Goal: Task Accomplishment & Management: Manage account settings

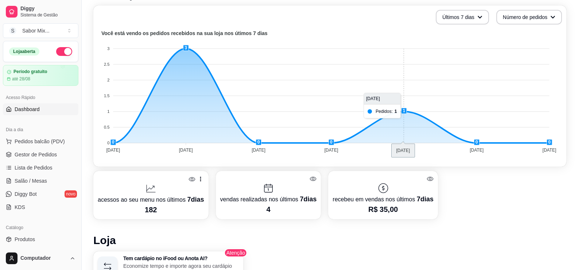
scroll to position [182, 0]
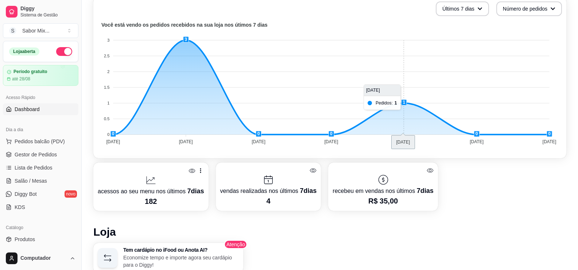
click at [398, 102] on foreignobject at bounding box center [330, 84] width 465 height 128
click at [19, 138] on span "Pedidos balcão (PDV)" at bounding box center [40, 141] width 50 height 7
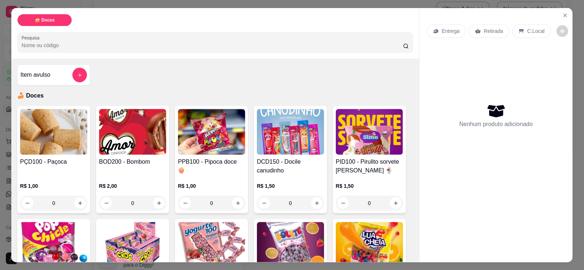
click at [26, 154] on img at bounding box center [53, 132] width 67 height 46
click at [560, 8] on div "Entrega Retirada C.Local Nenhum produto adicionado" at bounding box center [495, 129] width 153 height 242
click at [564, 16] on icon "Close" at bounding box center [565, 15] width 6 height 6
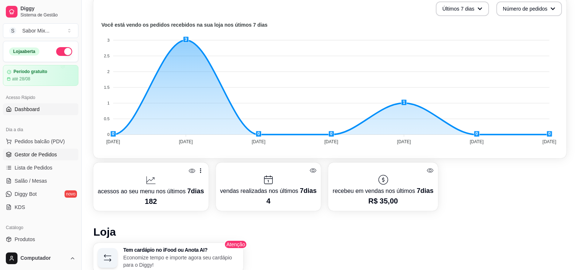
click at [43, 159] on link "Gestor de Pedidos" at bounding box center [41, 155] width 76 height 12
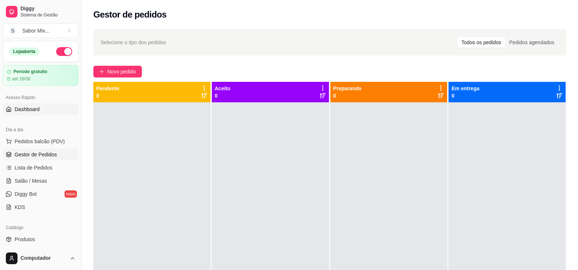
click at [31, 113] on link "Dashboard" at bounding box center [41, 109] width 76 height 12
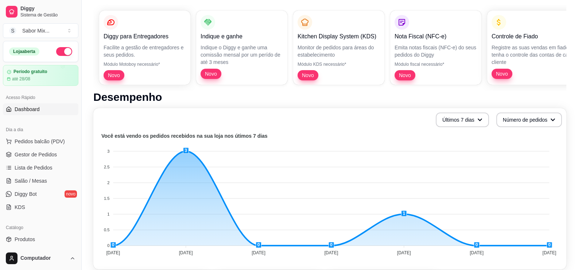
scroll to position [182, 0]
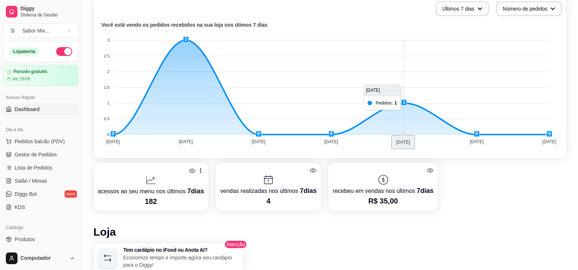
click at [405, 103] on foreignobject at bounding box center [330, 84] width 465 height 128
click at [397, 103] on foreignobject at bounding box center [330, 84] width 465 height 128
drag, startPoint x: 381, startPoint y: 104, endPoint x: 391, endPoint y: 110, distance: 11.0
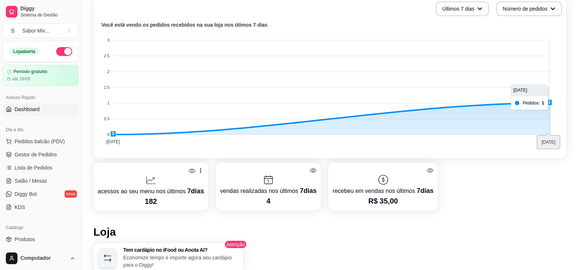
click at [527, 101] on foreignobject at bounding box center [330, 84] width 465 height 128
click at [547, 139] on tspan "[DATE]" at bounding box center [550, 141] width 14 height 5
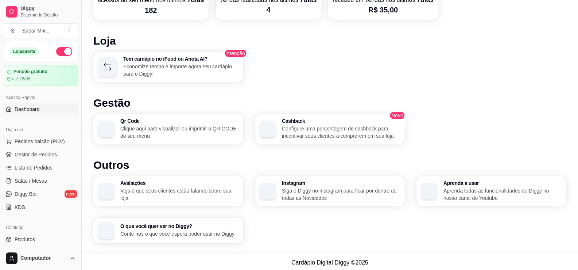
scroll to position [376, 0]
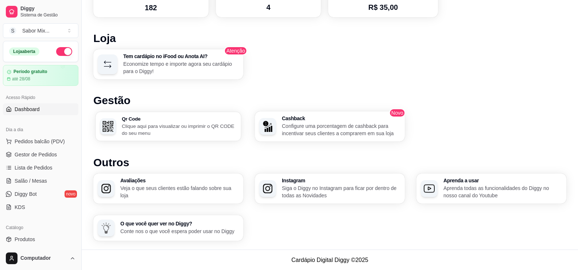
click at [201, 129] on p "Clique aqui para visualizar ou imprimir o QR CODE do seu menu" at bounding box center [179, 129] width 115 height 14
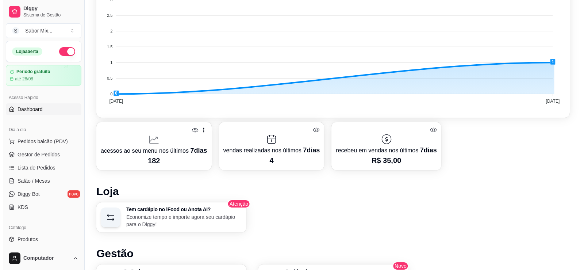
scroll to position [157, 0]
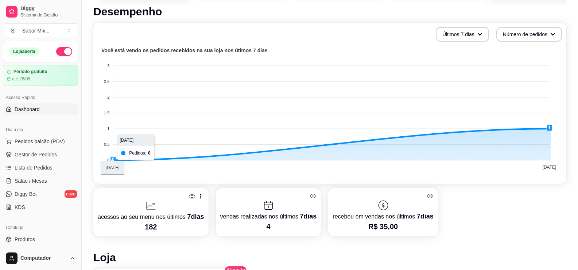
click at [137, 149] on foreignobject at bounding box center [330, 110] width 465 height 128
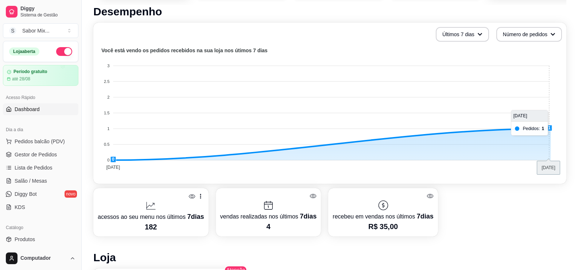
click at [547, 123] on foreignobject at bounding box center [330, 110] width 465 height 128
click at [37, 143] on span "Pedidos balcão (PDV)" at bounding box center [40, 141] width 50 height 7
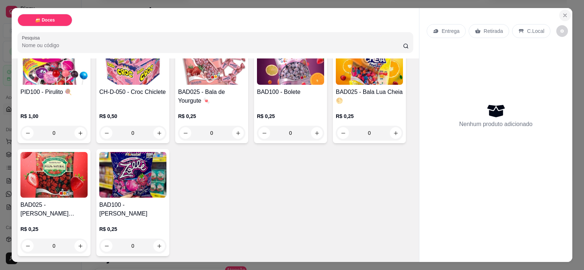
click at [563, 11] on button "Close" at bounding box center [565, 15] width 12 height 12
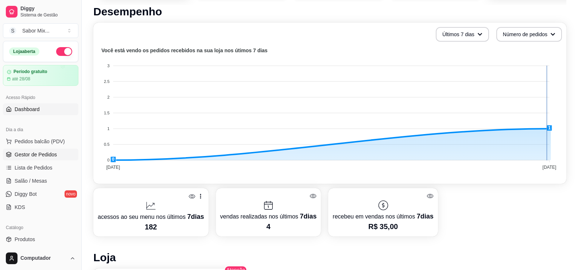
click at [48, 151] on span "Gestor de Pedidos" at bounding box center [36, 154] width 42 height 7
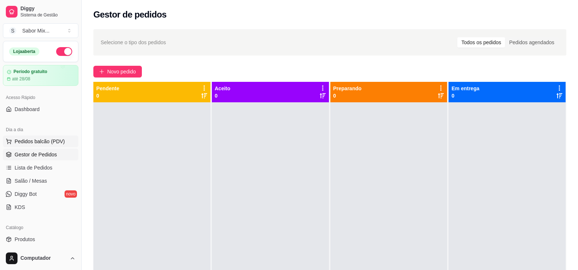
click at [34, 143] on span "Pedidos balcão (PDV)" at bounding box center [40, 141] width 50 height 7
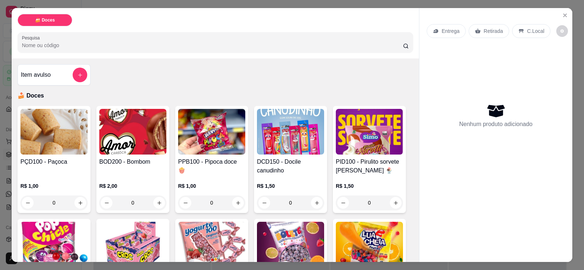
click at [569, 12] on div "Entrega Retirada C.Local Nenhum produto adicionado" at bounding box center [495, 129] width 153 height 242
click at [564, 14] on icon "Close" at bounding box center [565, 15] width 6 height 6
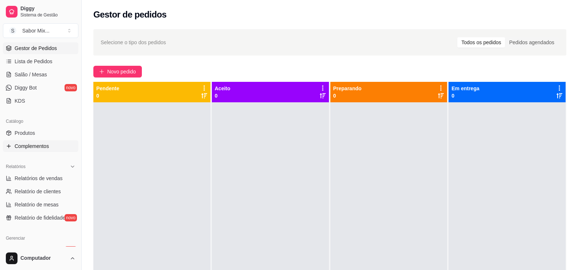
scroll to position [109, 0]
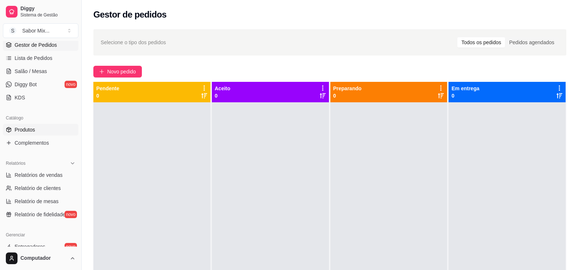
click at [25, 129] on span "Produtos" at bounding box center [25, 129] width 20 height 7
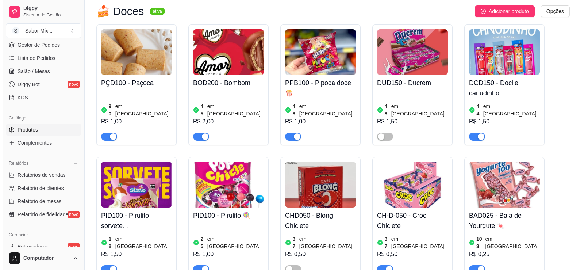
scroll to position [146, 0]
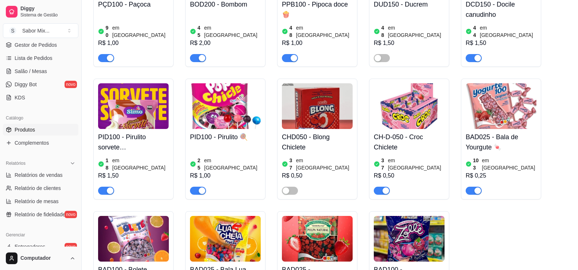
click at [393, 116] on img at bounding box center [409, 106] width 71 height 46
click at [300, 107] on img at bounding box center [317, 106] width 71 height 46
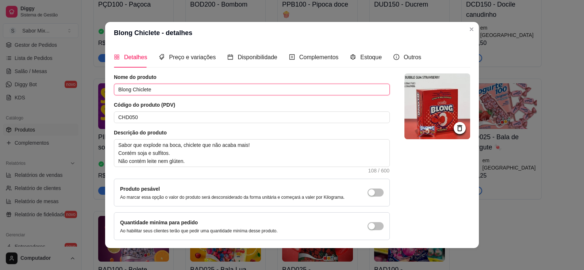
click at [148, 88] on input "Blong Chiclete" at bounding box center [252, 90] width 276 height 12
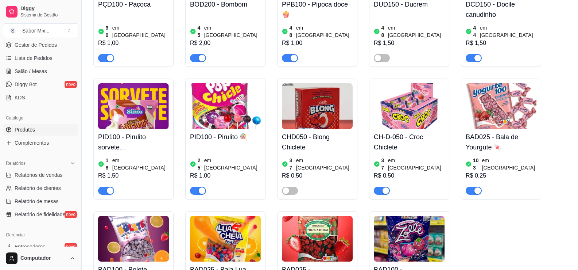
click at [402, 106] on img at bounding box center [409, 106] width 71 height 46
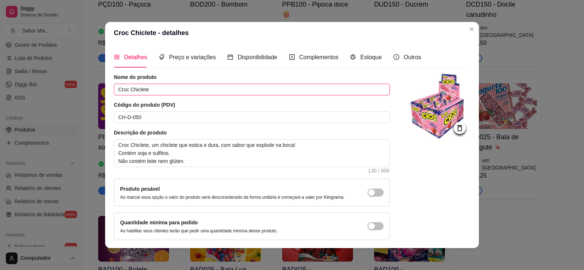
drag, startPoint x: 150, startPoint y: 91, endPoint x: 71, endPoint y: 95, distance: 79.3
click at [71, 95] on div "Croc Chiclete - detalhes Detalhes Preço e variações Disponibilidade Complemento…" at bounding box center [292, 135] width 584 height 270
paste input "Blong"
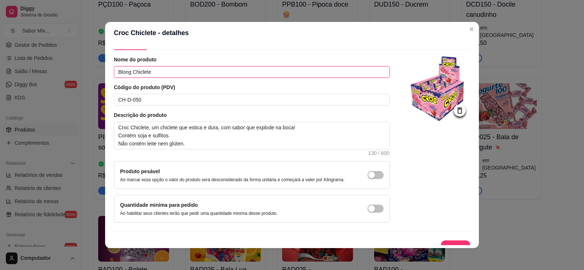
scroll to position [27, 0]
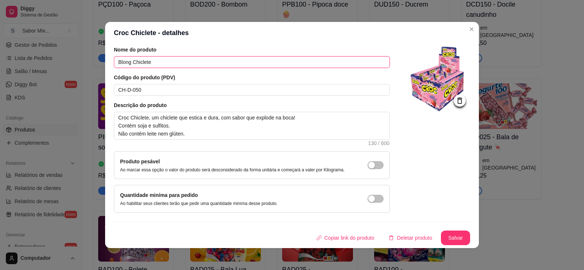
type input "Blong Chiclete"
click at [441, 231] on button "Salvar" at bounding box center [455, 238] width 28 height 14
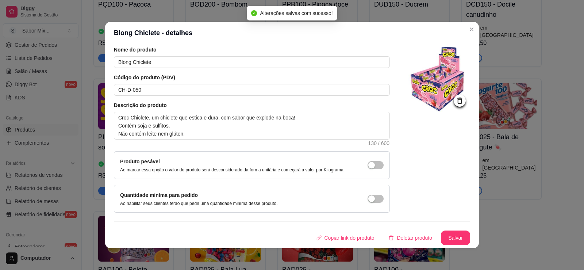
scroll to position [0, 0]
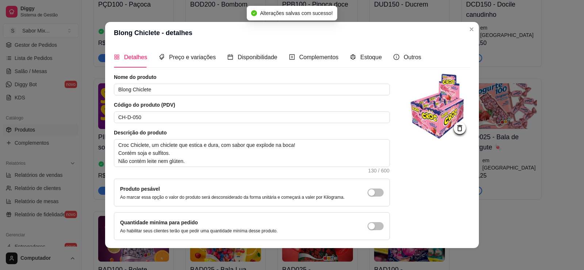
click at [457, 128] on icon at bounding box center [459, 128] width 5 height 6
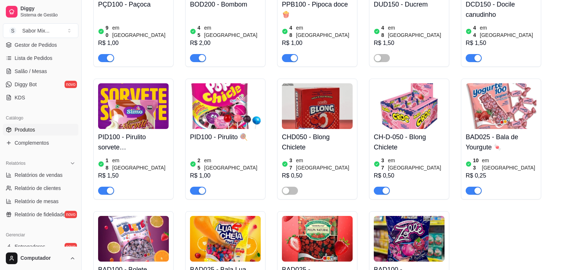
click at [411, 110] on img at bounding box center [409, 106] width 71 height 46
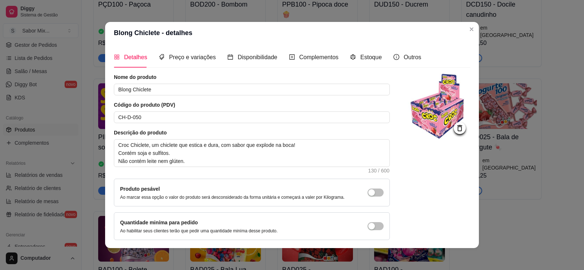
click at [456, 125] on div at bounding box center [460, 128] width 12 height 12
click at [439, 104] on img at bounding box center [437, 106] width 66 height 66
click at [454, 123] on div at bounding box center [460, 128] width 12 height 12
click at [455, 127] on icon at bounding box center [459, 128] width 8 height 8
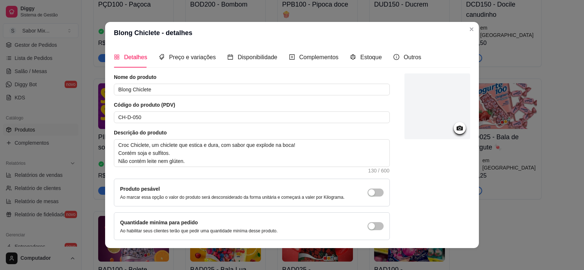
click at [434, 116] on div at bounding box center [437, 106] width 66 height 66
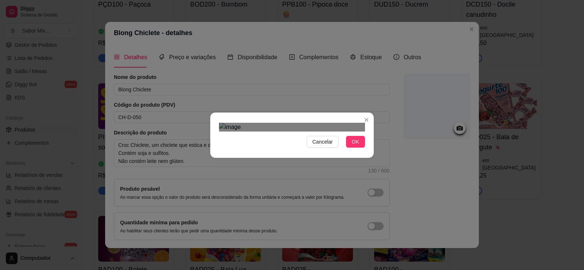
click at [311, 159] on div "Use the arrow keys to move the crop selection area" at bounding box center [295, 200] width 131 height 131
click at [361, 147] on button "OK" at bounding box center [355, 142] width 19 height 12
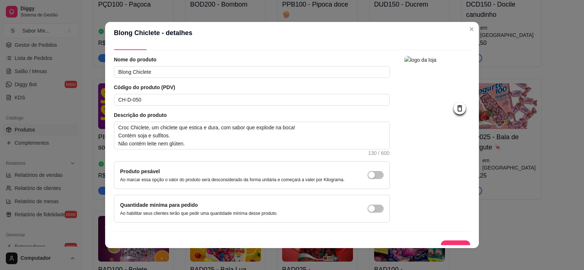
scroll to position [27, 0]
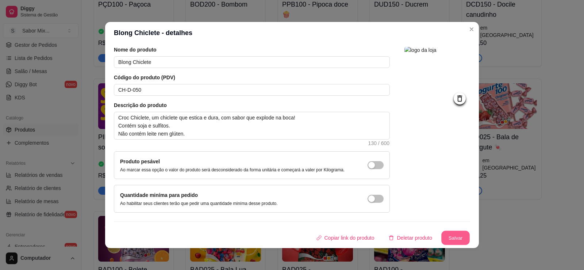
click at [441, 231] on button "Salvar" at bounding box center [455, 238] width 28 height 14
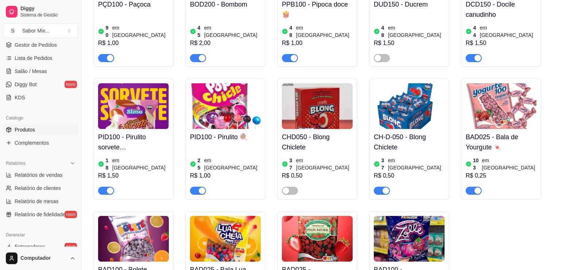
click at [265, 107] on div "PID100 - Pirulito 🍭 25 em estoque R$ 1,00" at bounding box center [225, 138] width 80 height 121
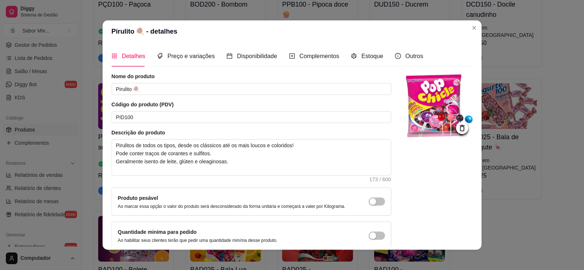
click at [309, 99] on div "Nome do produto Pirulito 🍭 Código do produto (PDV) PID100 Descrição do produto …" at bounding box center [251, 161] width 280 height 177
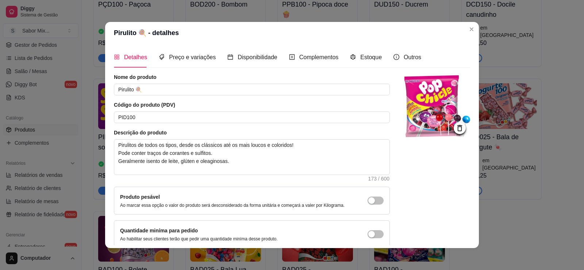
click at [468, 23] on header "Pirulito 🍭 - detalhes" at bounding box center [292, 33] width 374 height 22
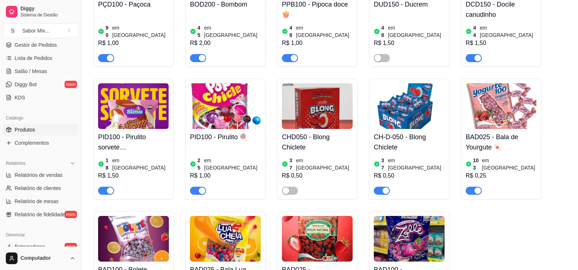
click at [277, 90] on div "CHD050 - Blong Chiclete 37 em estoque R$ 0,50" at bounding box center [317, 138] width 80 height 121
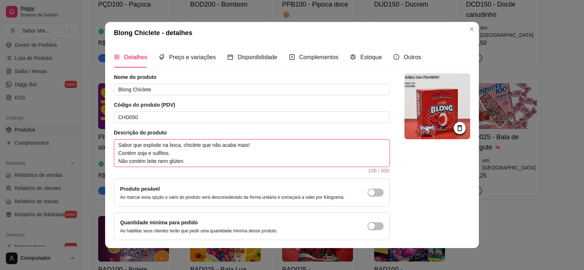
click at [215, 162] on textarea "Sabor que explode na boca, chiclete que não acaba mais! Contém soja e sulfitos.…" at bounding box center [251, 152] width 275 height 27
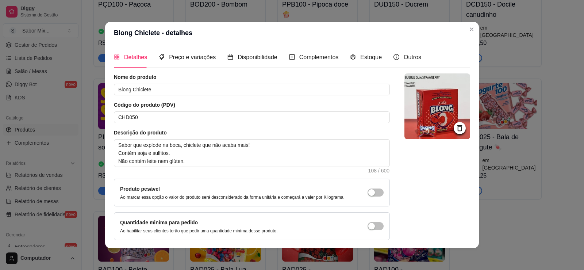
click at [413, 175] on div at bounding box center [437, 156] width 66 height 166
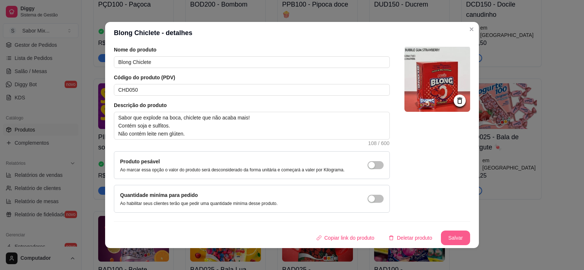
click at [456, 239] on button "Salvar" at bounding box center [455, 237] width 29 height 15
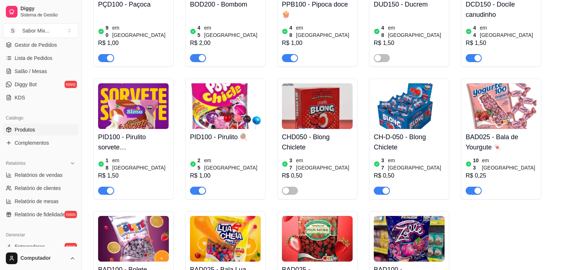
click at [389, 108] on img at bounding box center [409, 106] width 71 height 46
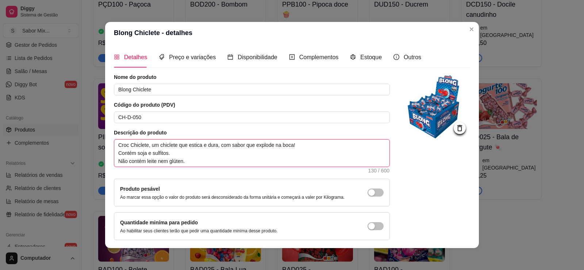
drag, startPoint x: 221, startPoint y: 166, endPoint x: 79, endPoint y: 115, distance: 150.4
click at [79, 115] on div "Blong Chiclete - detalhes Detalhes Preço e variações Disponibilidade Complement…" at bounding box center [292, 135] width 584 height 270
paste textarea "Sabor que explode na boca, chiclete que não acaba mais!"
type textarea "Sabor que explode na boca, chiclete que não acaba mais! Contém soja e sulfitos.…"
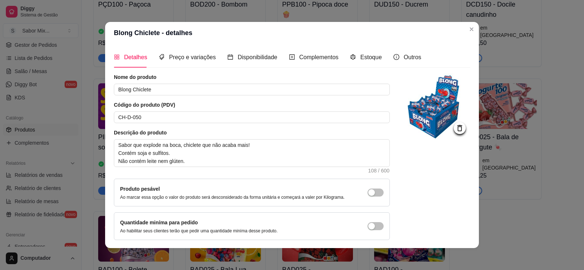
click at [422, 182] on div at bounding box center [437, 156] width 66 height 166
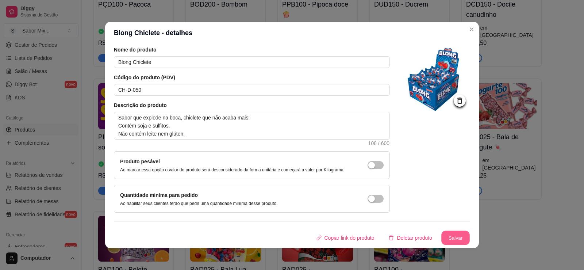
click at [441, 235] on button "Salvar" at bounding box center [455, 238] width 28 height 14
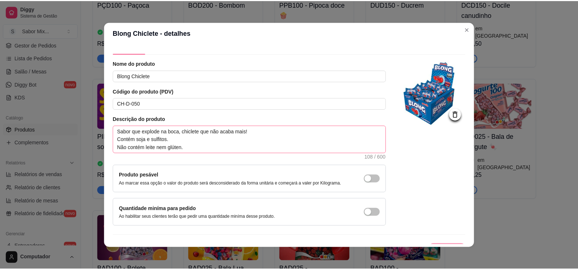
scroll to position [0, 0]
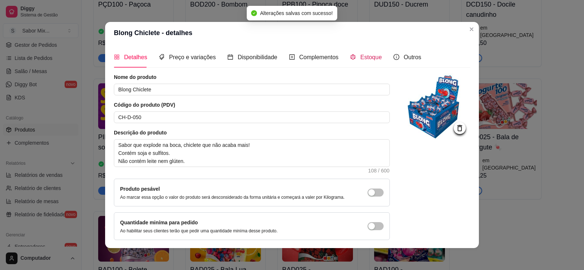
click at [360, 58] on span "Estoque" at bounding box center [371, 57] width 22 height 6
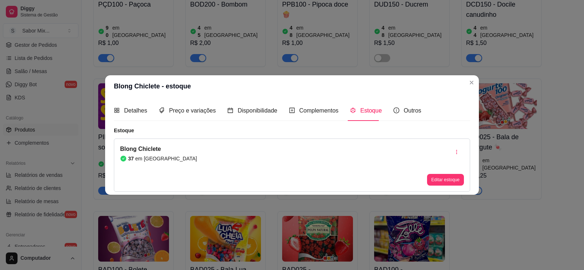
click at [158, 158] on article "em [GEOGRAPHIC_DATA]" at bounding box center [166, 158] width 62 height 7
click at [139, 155] on article "em [GEOGRAPHIC_DATA]" at bounding box center [166, 158] width 62 height 7
click at [451, 182] on button "Editar estoque" at bounding box center [445, 179] width 36 height 11
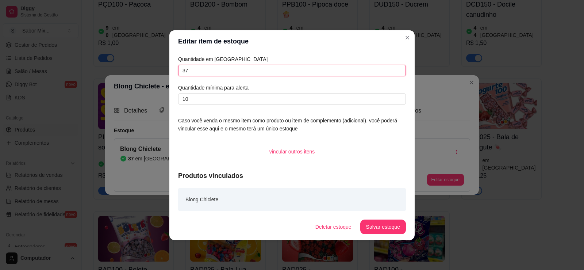
drag, startPoint x: 198, startPoint y: 74, endPoint x: 169, endPoint y: 83, distance: 30.0
click at [171, 82] on div "Quantidade em estoque 37 Quantidade mínima para alerta 10 Caso você venda o mes…" at bounding box center [291, 132] width 245 height 161
type input "40"
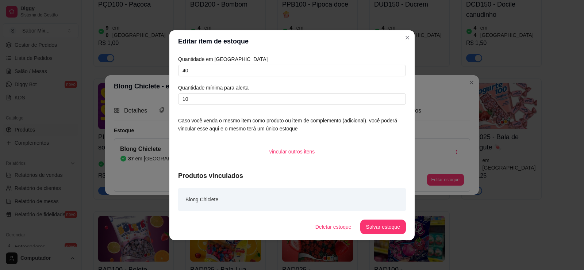
click at [376, 230] on button "Salvar estoque" at bounding box center [383, 226] width 46 height 15
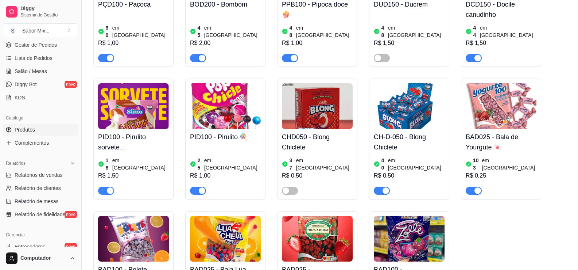
click at [301, 119] on img at bounding box center [317, 106] width 71 height 46
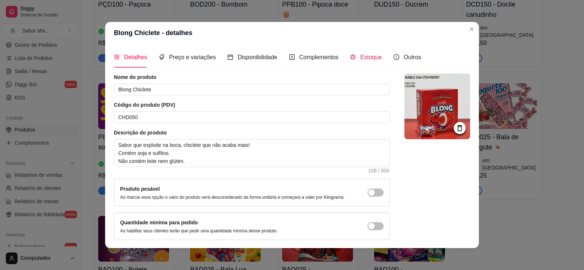
click at [370, 59] on span "Estoque" at bounding box center [371, 57] width 22 height 6
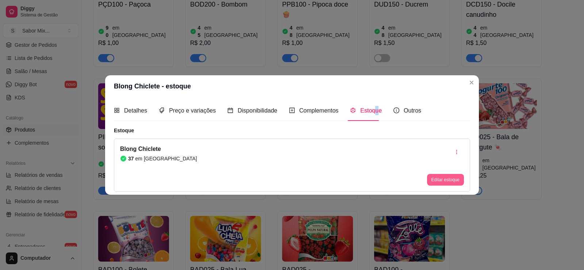
click at [442, 174] on button "Editar estoque" at bounding box center [445, 180] width 37 height 12
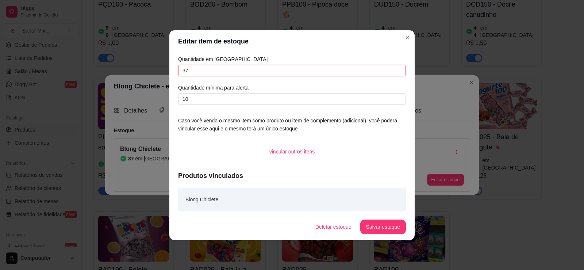
drag, startPoint x: 202, startPoint y: 72, endPoint x: 157, endPoint y: 71, distance: 44.5
click at [157, 71] on div "Editar item de estoque Quantidade em estoque 37 Quantidade mínima para alerta 1…" at bounding box center [292, 135] width 584 height 270
type input "40"
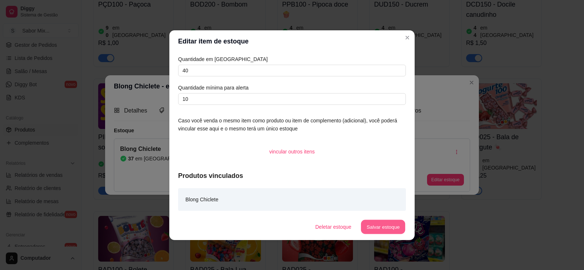
click at [388, 227] on button "Salvar estoque" at bounding box center [383, 226] width 45 height 14
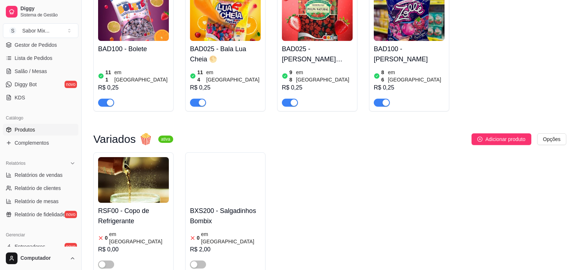
scroll to position [379, 0]
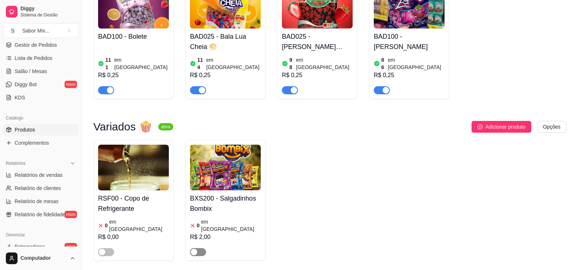
click at [196, 248] on div "button" at bounding box center [194, 251] width 7 height 7
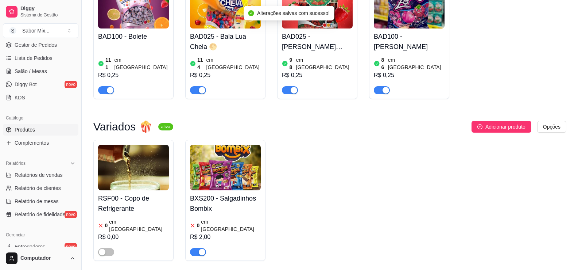
click at [227, 153] on img at bounding box center [225, 167] width 71 height 46
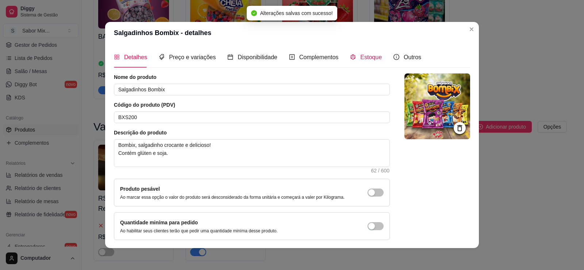
click at [357, 61] on div "Estoque" at bounding box center [366, 57] width 32 height 9
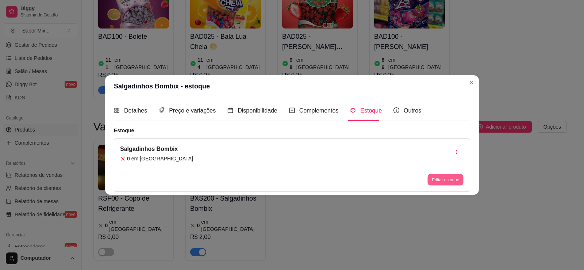
click at [442, 182] on button "Editar estoque" at bounding box center [445, 179] width 36 height 11
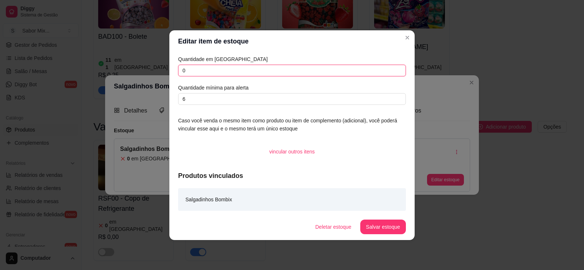
drag, startPoint x: 211, startPoint y: 74, endPoint x: 168, endPoint y: 83, distance: 44.4
click at [168, 83] on div "Editar item de estoque Quantidade em estoque 0 Quantidade mínima para alerta 6 …" at bounding box center [292, 135] width 584 height 270
type input "20"
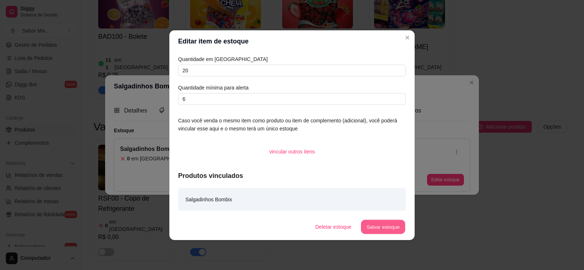
click at [386, 230] on button "Salvar estoque" at bounding box center [383, 226] width 45 height 14
click at [374, 226] on button "Salvar estoque" at bounding box center [383, 226] width 45 height 14
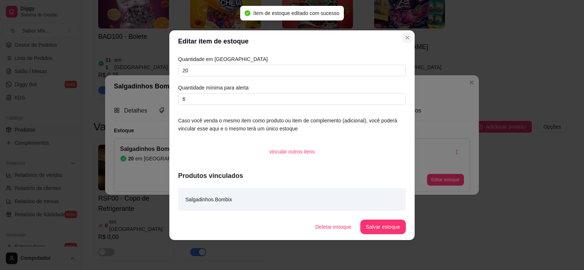
click at [401, 40] on header "Editar item de estoque" at bounding box center [291, 41] width 245 height 22
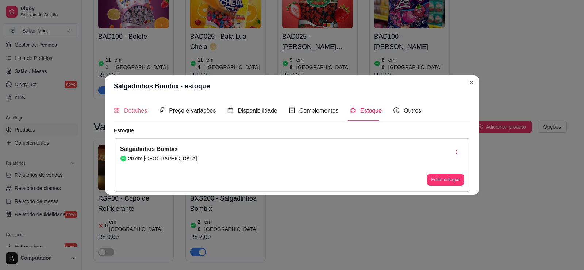
click at [128, 115] on div "Detalhes" at bounding box center [130, 110] width 33 height 21
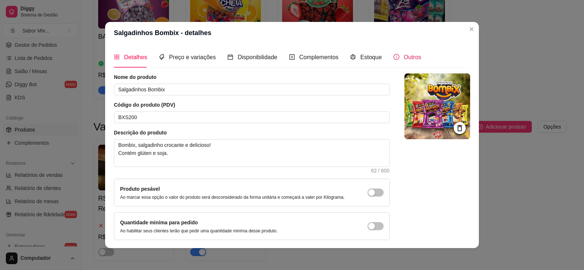
click at [405, 55] on span "Outros" at bounding box center [413, 57] width 18 height 6
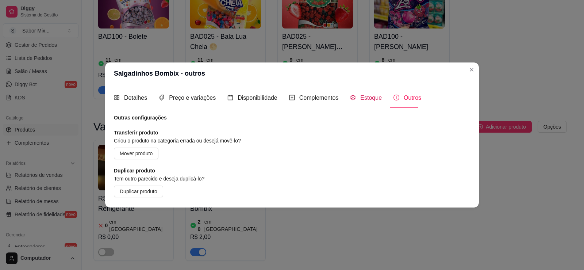
click at [360, 97] on span "Estoque" at bounding box center [371, 98] width 22 height 6
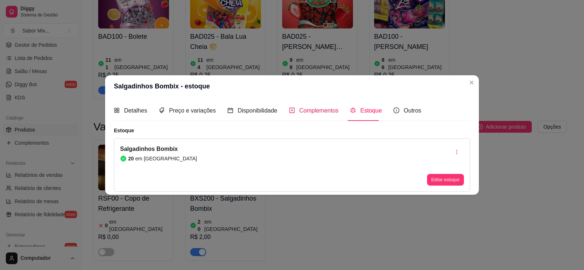
click at [299, 111] on span "Complementos" at bounding box center [318, 110] width 39 height 6
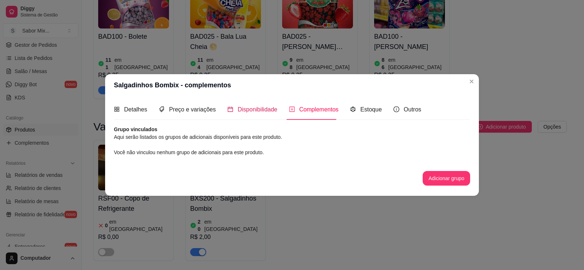
click at [239, 111] on span "Disponibilidade" at bounding box center [258, 109] width 40 height 6
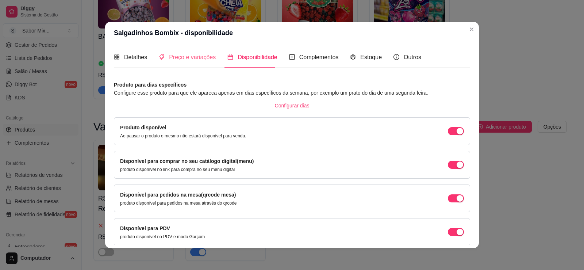
click at [189, 65] on div "Preço e variações" at bounding box center [187, 57] width 57 height 21
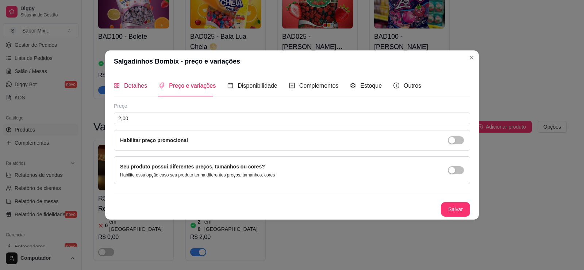
click at [127, 87] on span "Detalhes" at bounding box center [135, 85] width 23 height 6
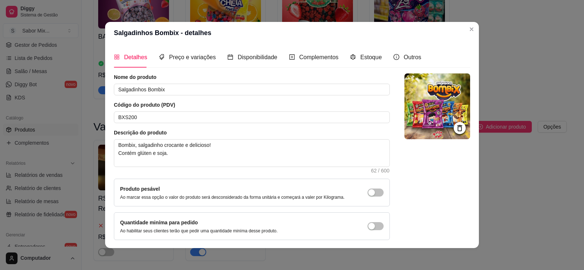
click at [461, 32] on header "Salgadinhos Bombix - detalhes" at bounding box center [292, 33] width 374 height 22
